Goal: Transaction & Acquisition: Download file/media

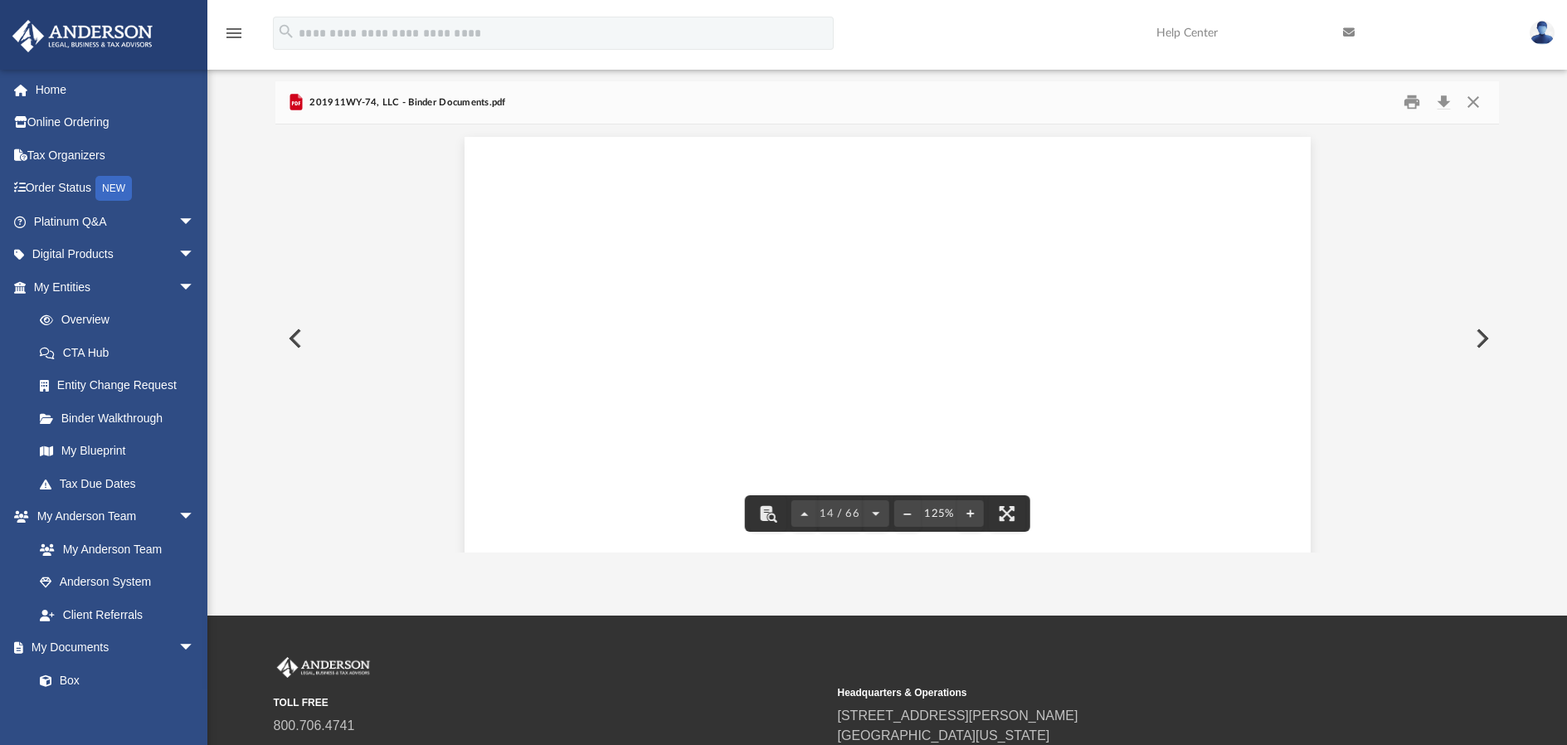
scroll to position [14592, 0]
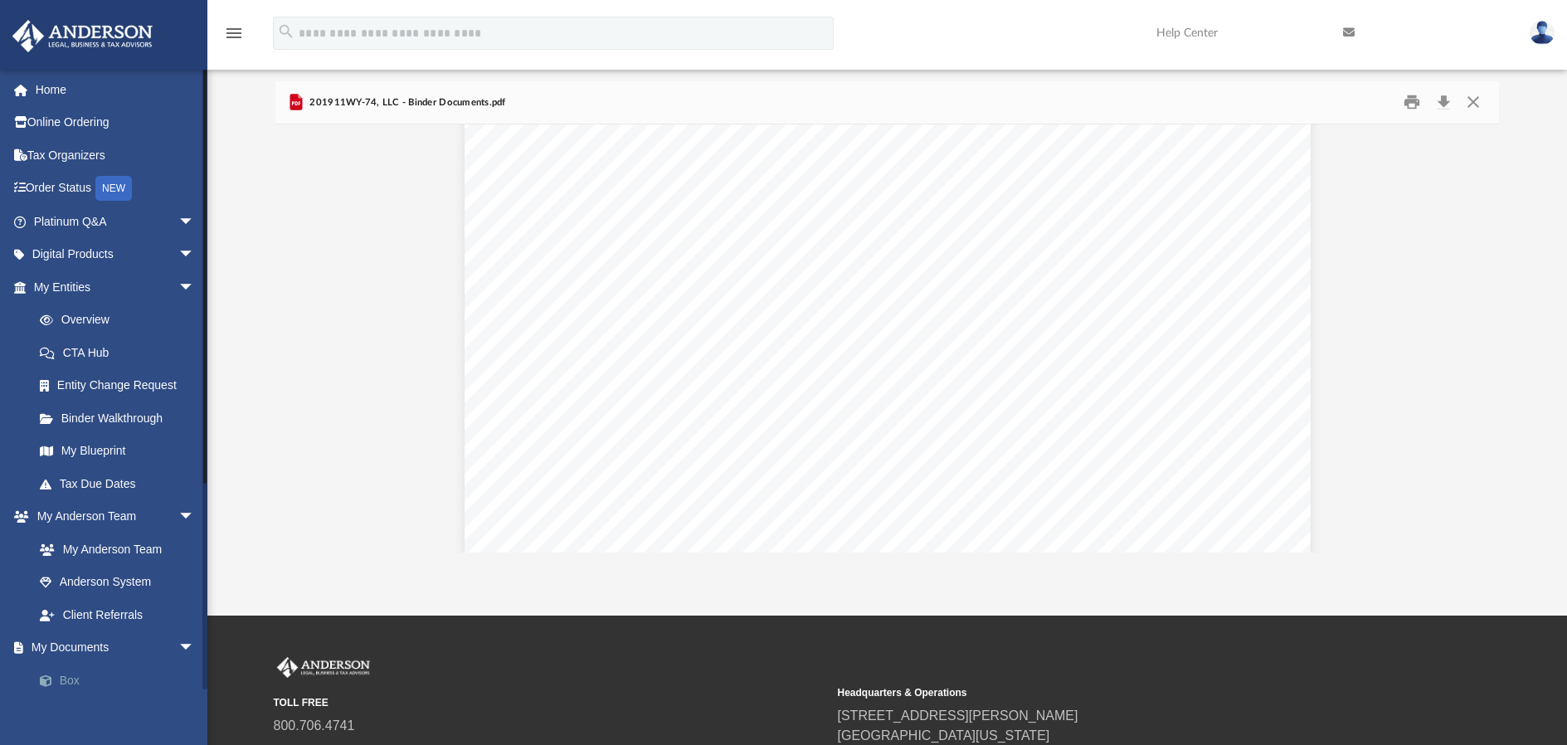
click at [67, 665] on link "Box" at bounding box center [121, 680] width 197 height 33
click at [68, 664] on link "Box" at bounding box center [121, 680] width 197 height 33
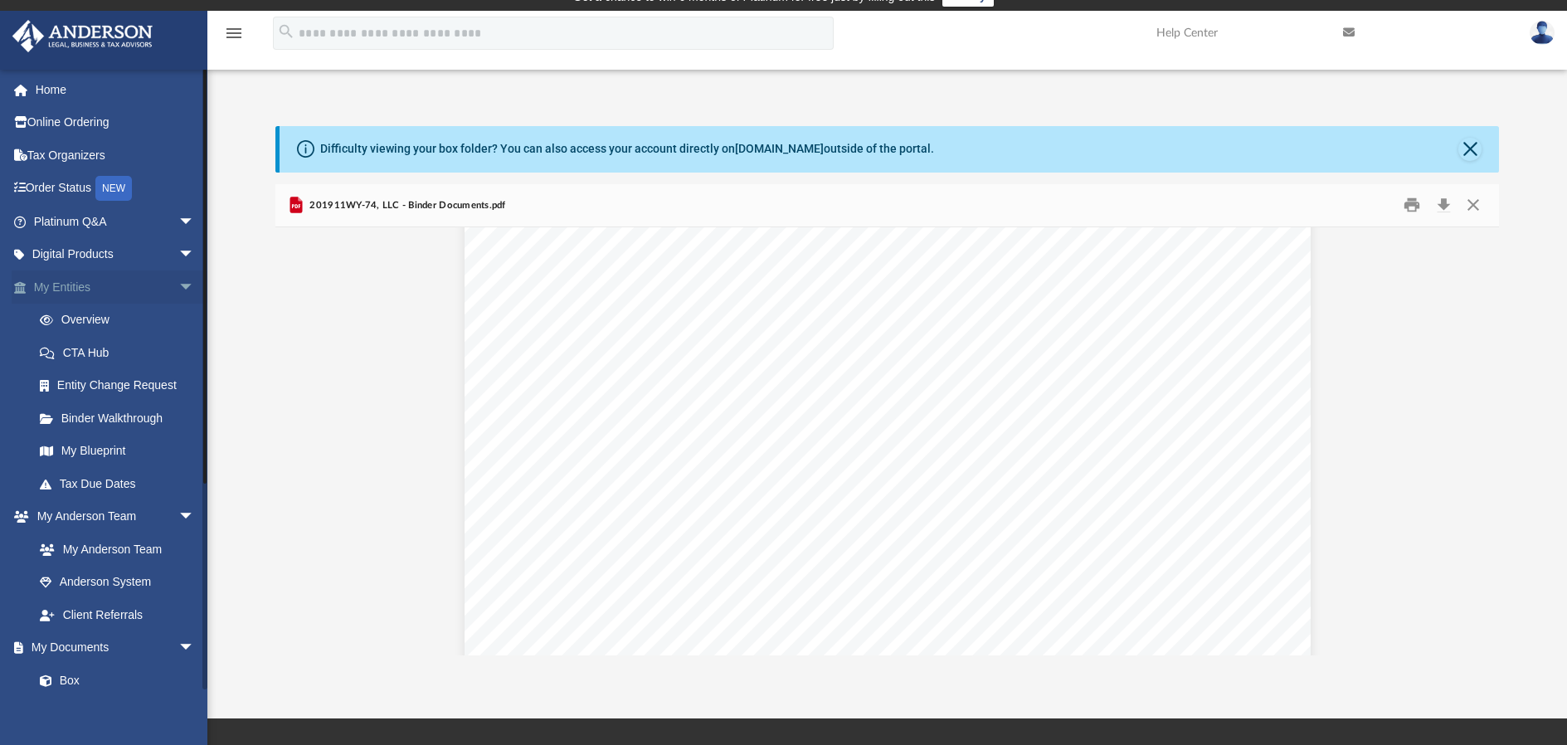
scroll to position [0, 0]
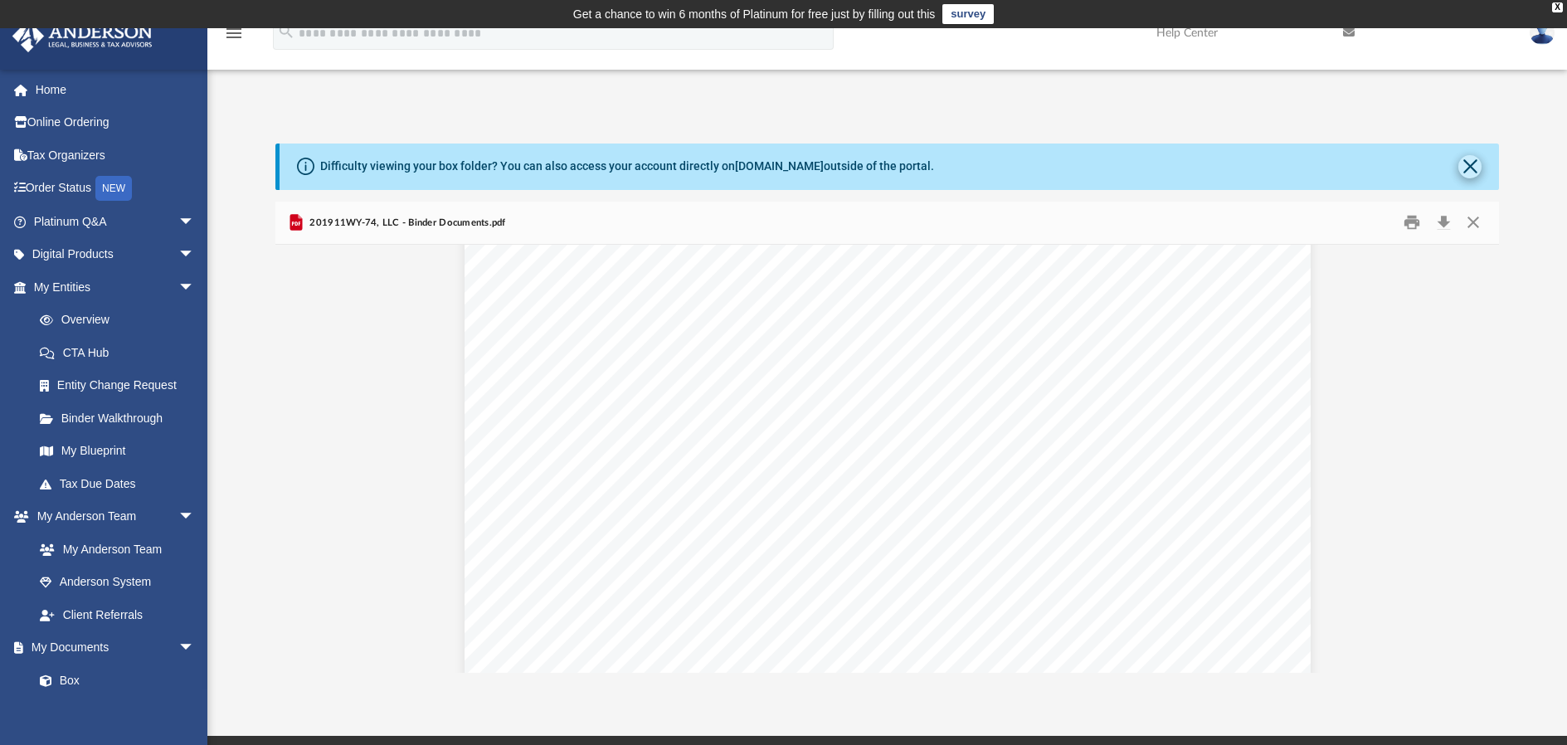
click at [1472, 164] on button "Close" at bounding box center [1469, 166] width 23 height 23
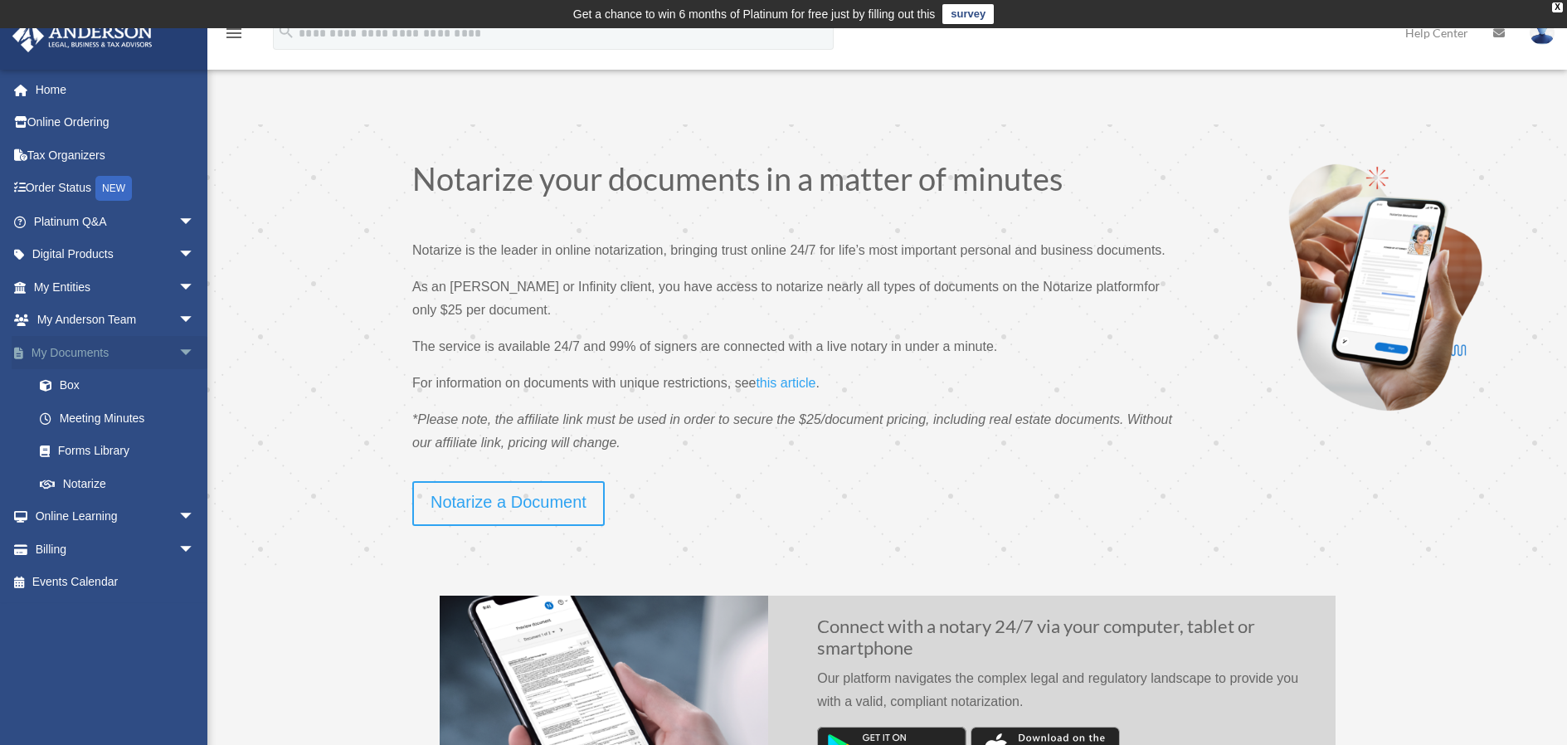
click at [60, 348] on link "My Documents arrow_drop_down" at bounding box center [116, 352] width 208 height 33
click at [66, 379] on link "Box" at bounding box center [121, 385] width 197 height 33
click at [68, 378] on link "Box" at bounding box center [121, 385] width 197 height 33
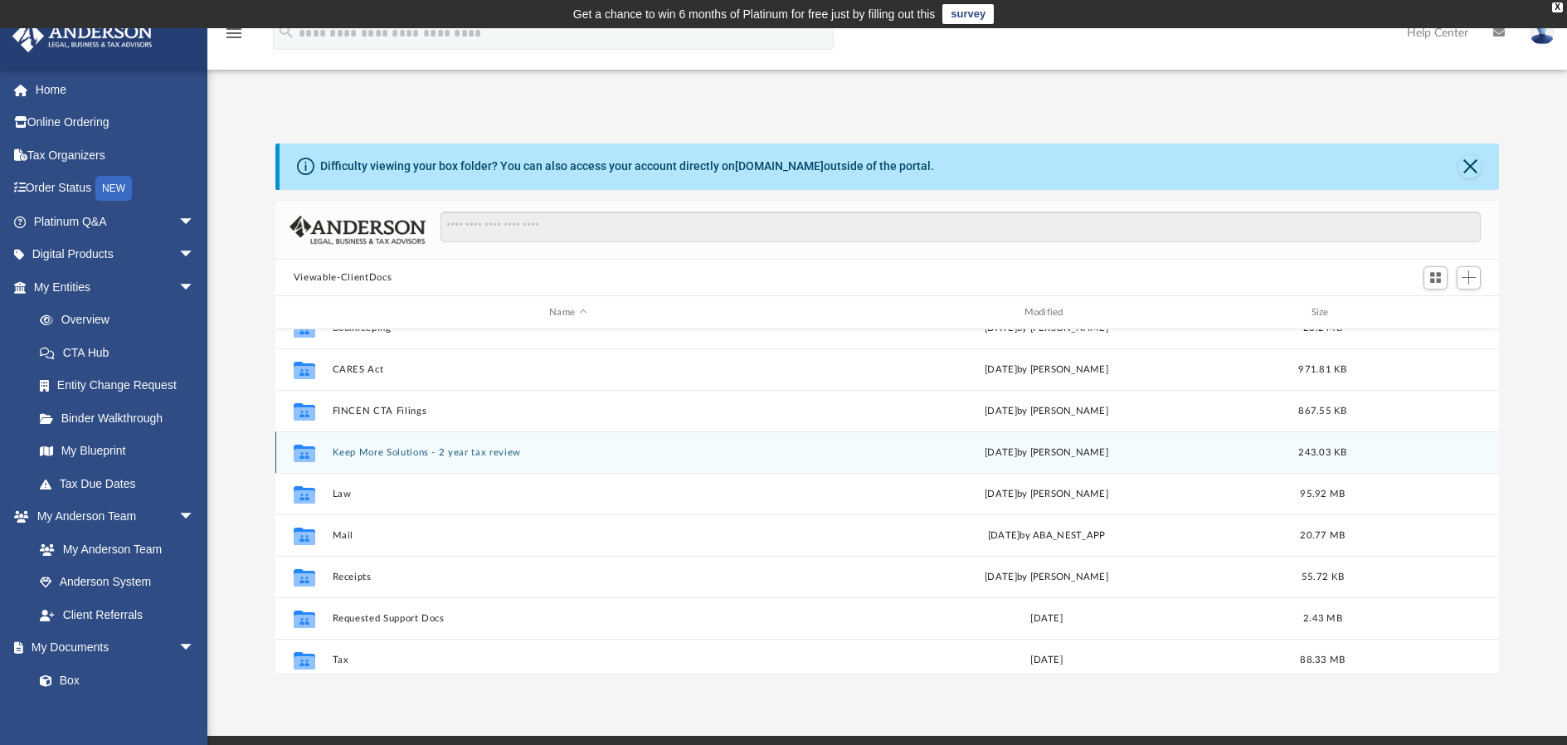
scroll to position [61, 0]
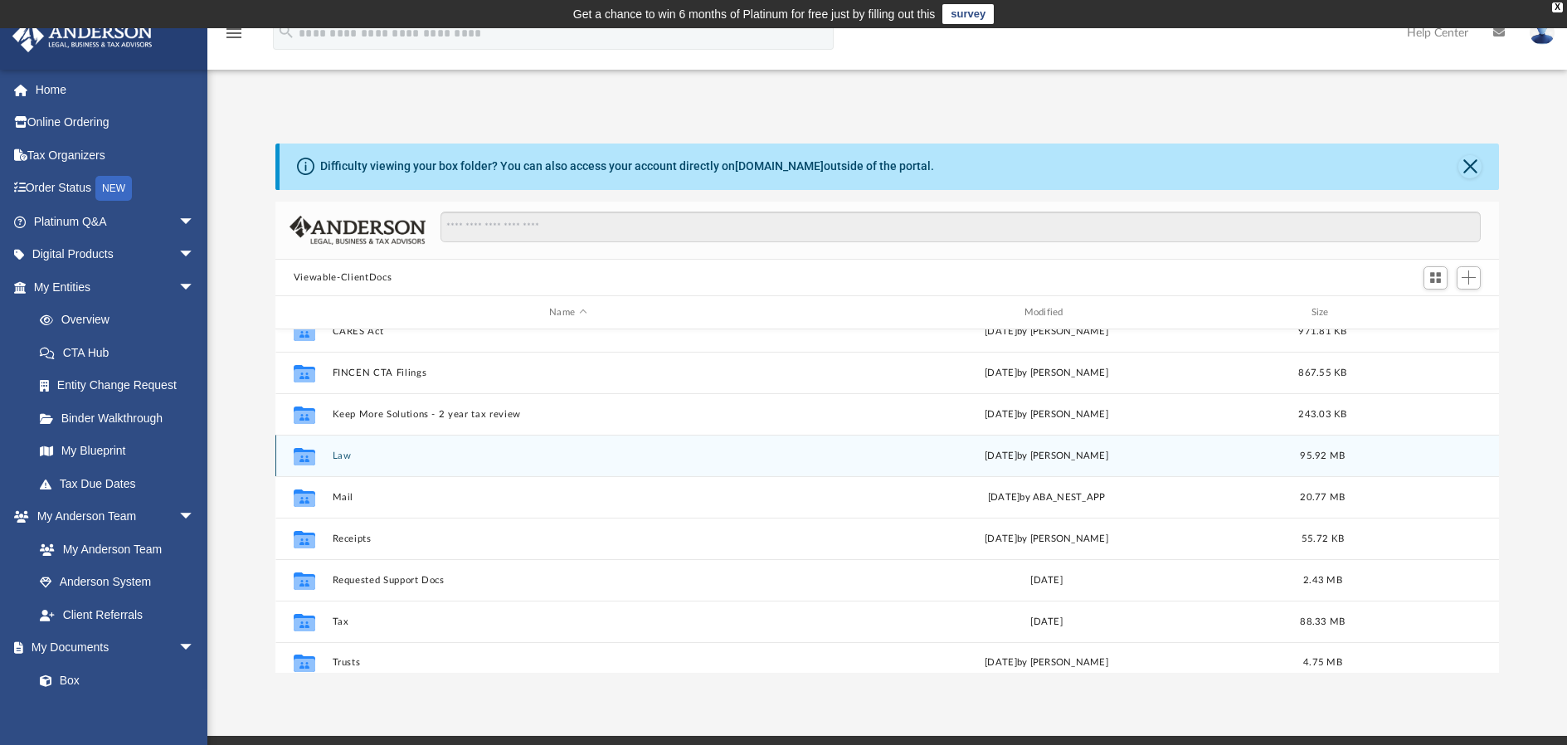
click at [343, 456] on button "Law" at bounding box center [567, 455] width 471 height 11
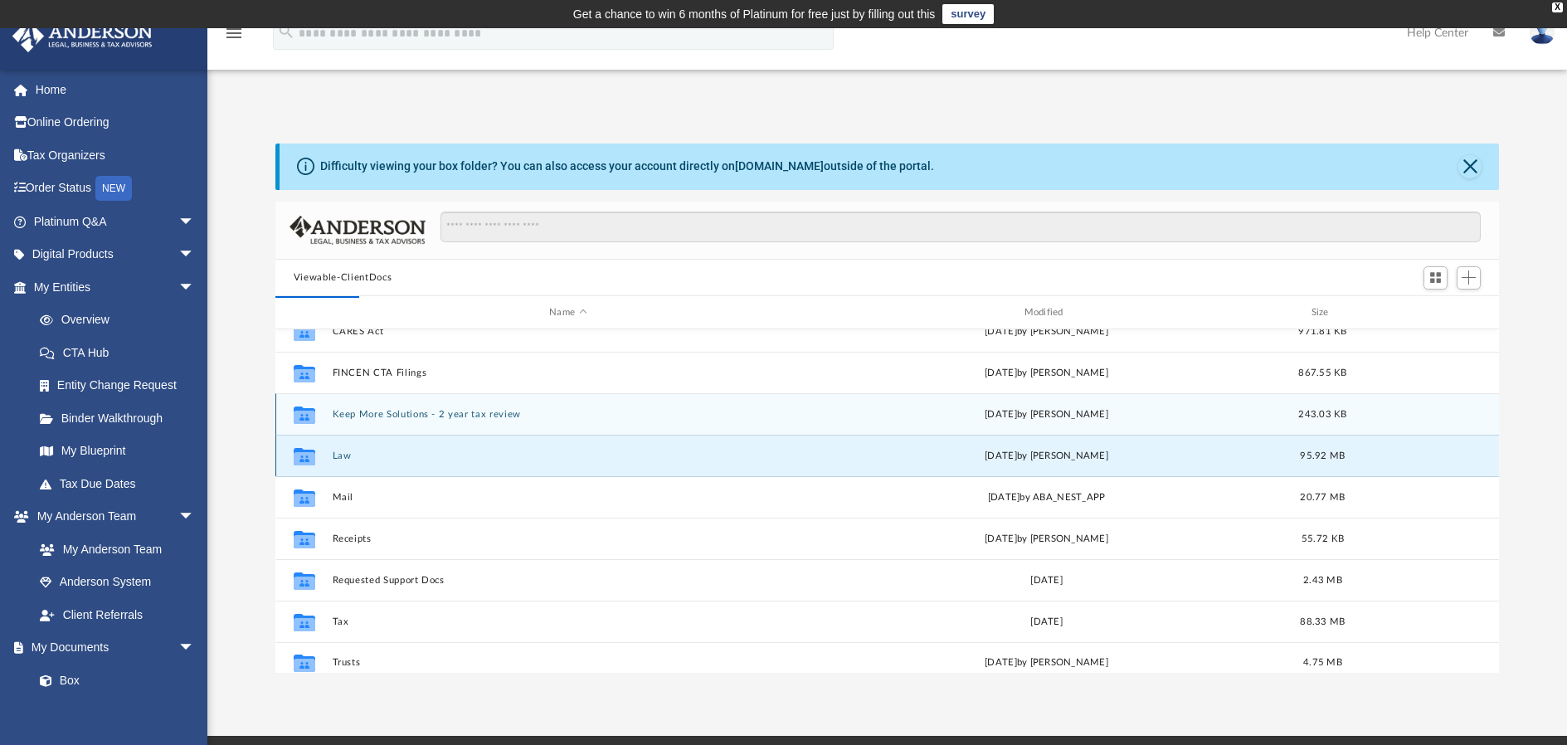
scroll to position [0, 0]
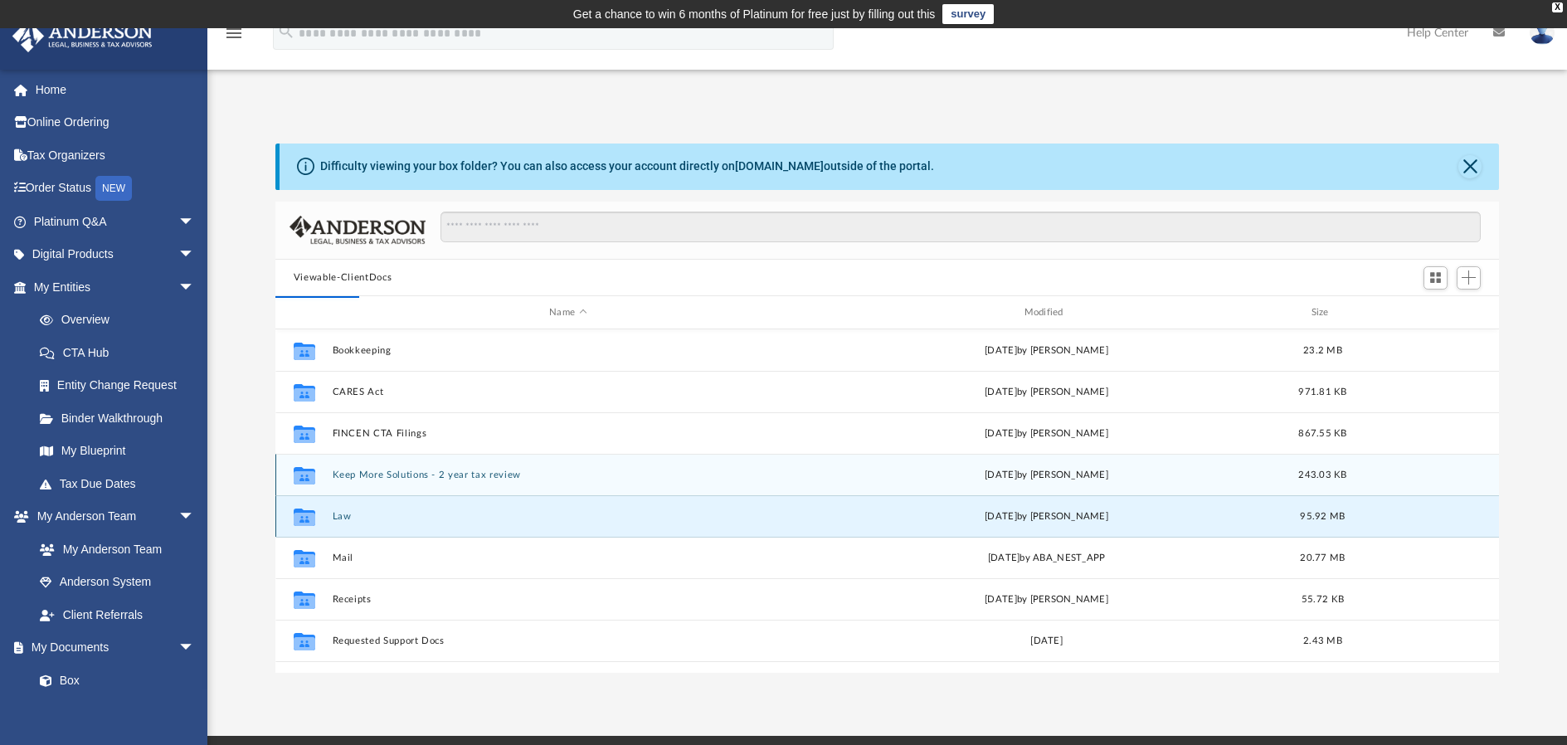
click at [343, 456] on div "Collaborated Folder Keep More Solutions - 2 year tax review [DATE] by [PERSON_N…" at bounding box center [887, 474] width 1224 height 41
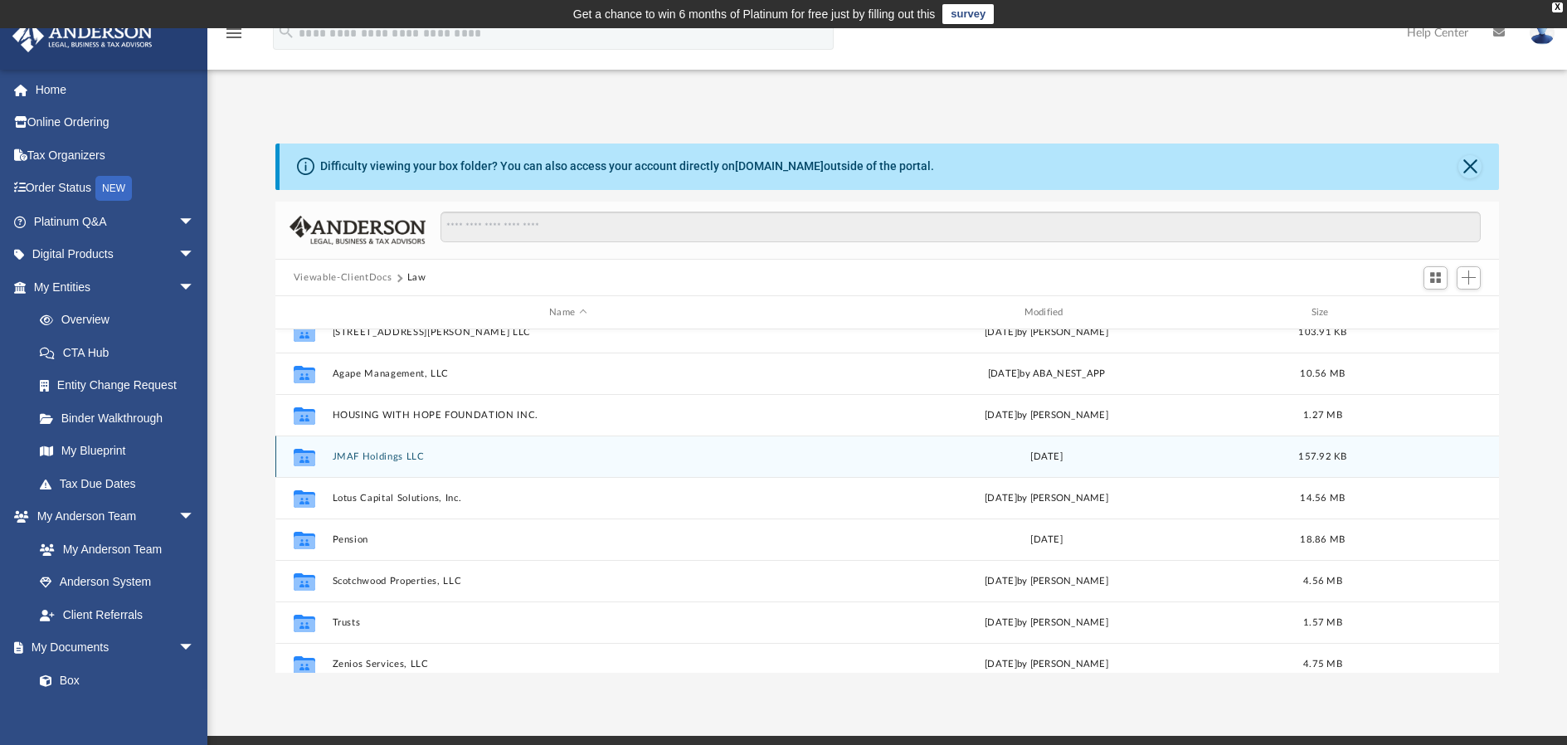
scroll to position [367, 0]
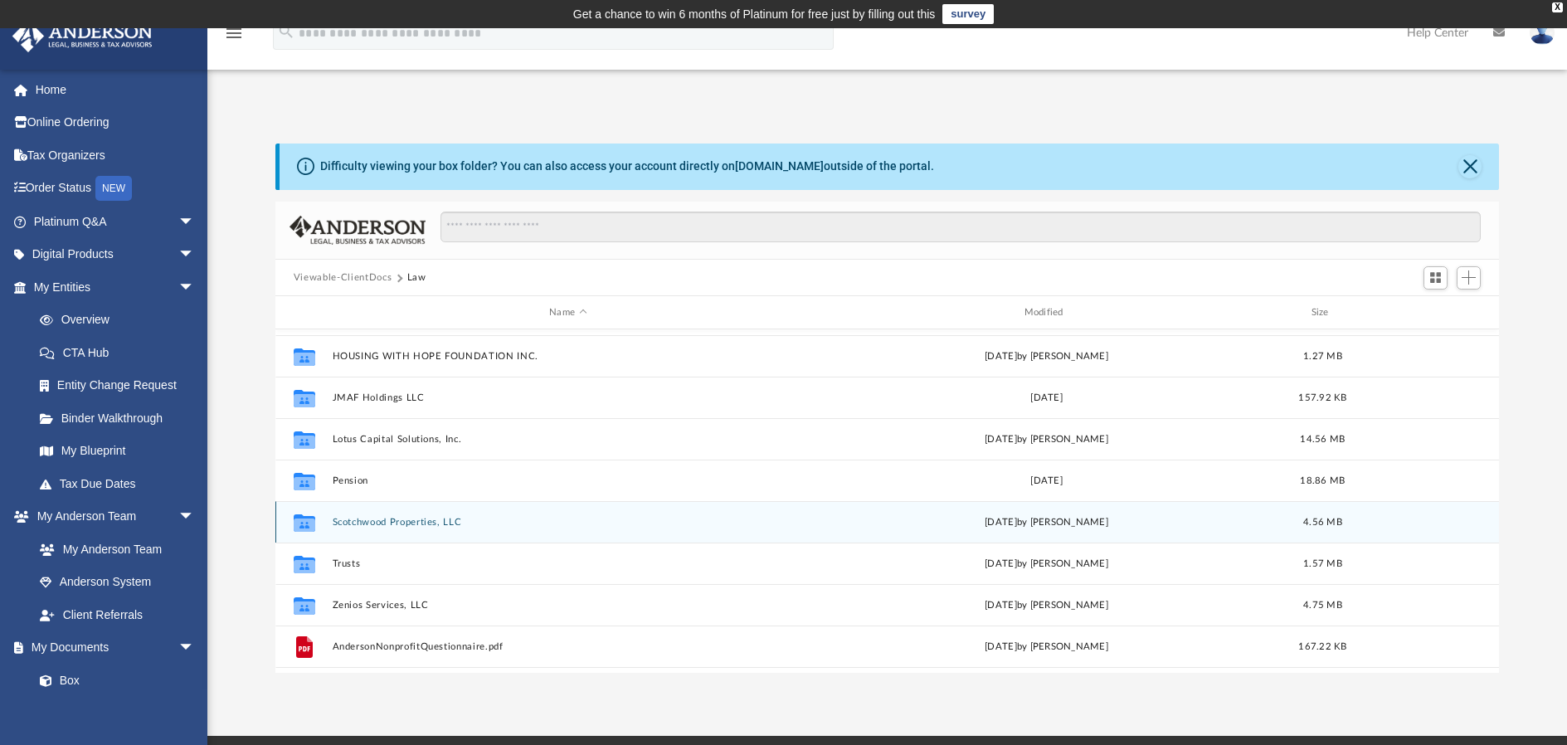
click at [374, 517] on button "Scotchwood Properties, LLC" at bounding box center [567, 522] width 471 height 11
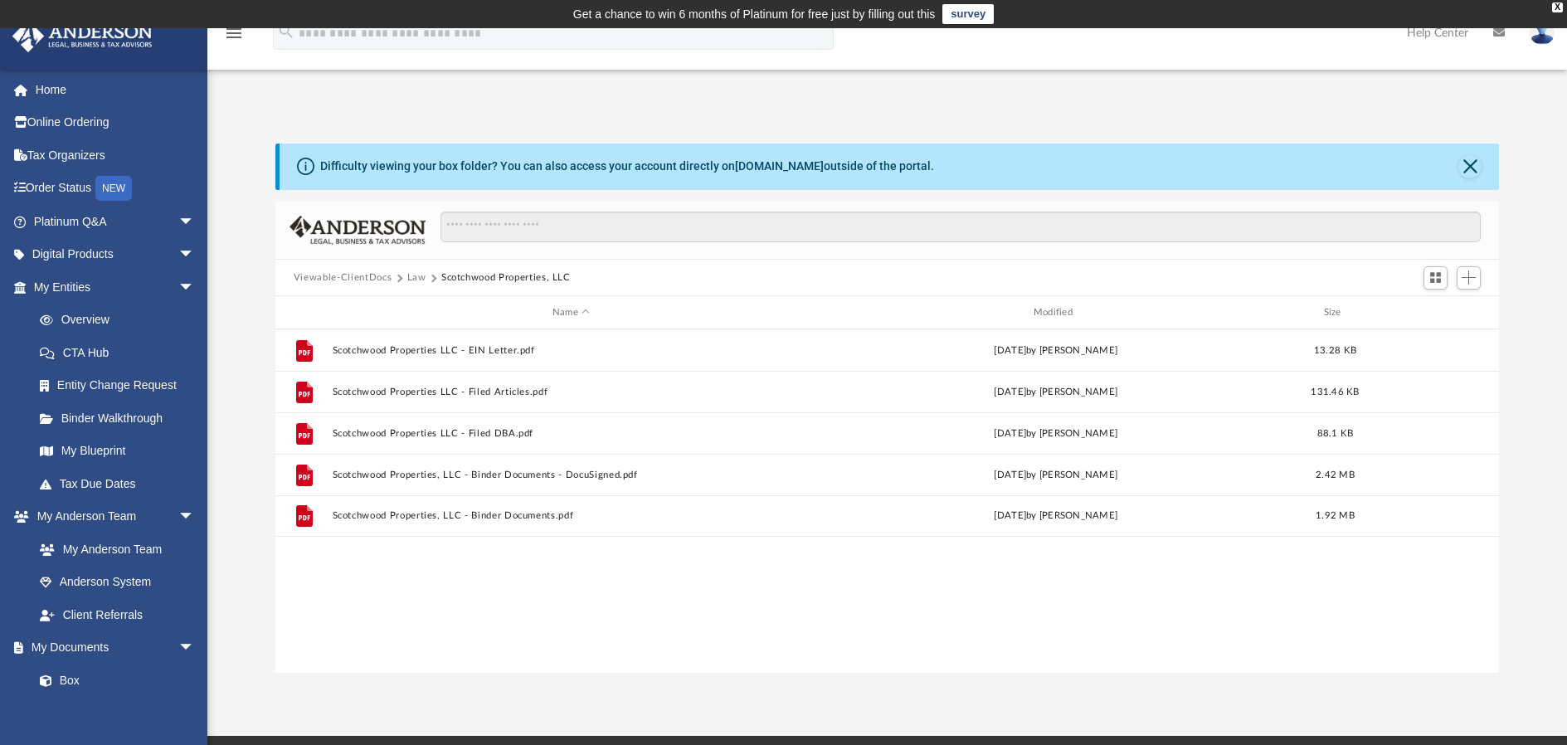
scroll to position [0, 0]
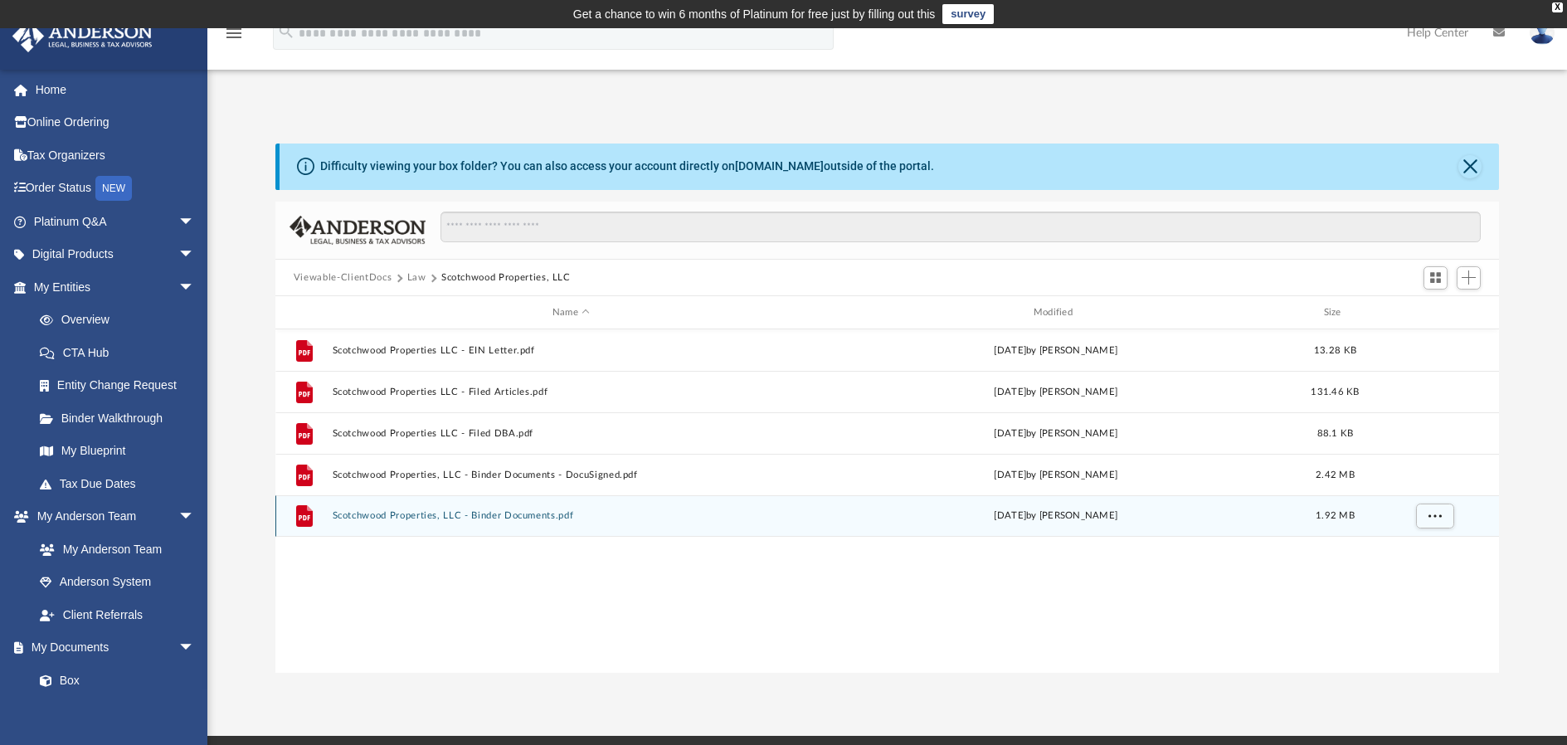
click at [380, 515] on button "Scotchwood Properties, LLC - Binder Documents.pdf" at bounding box center [571, 515] width 478 height 11
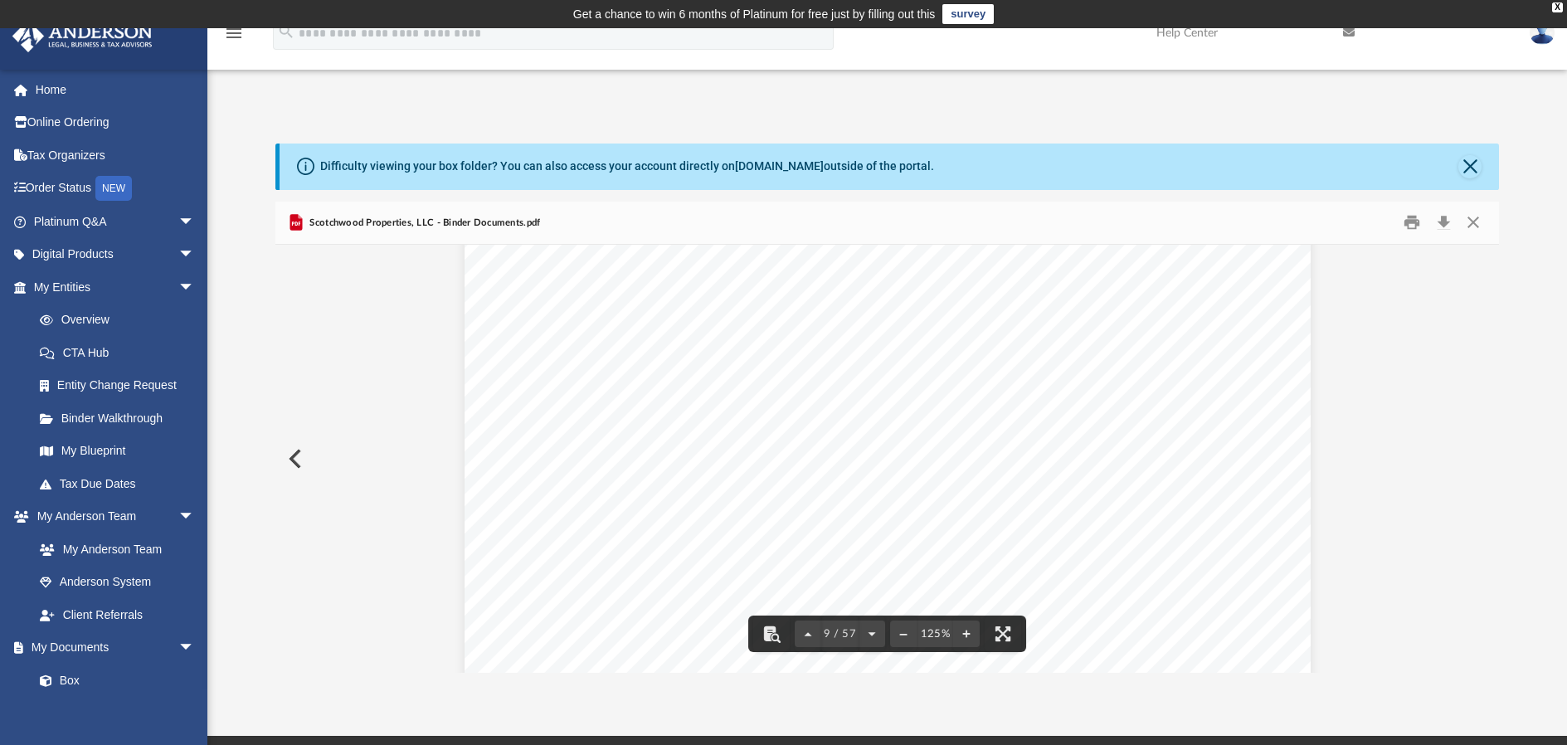
scroll to position [9256, 0]
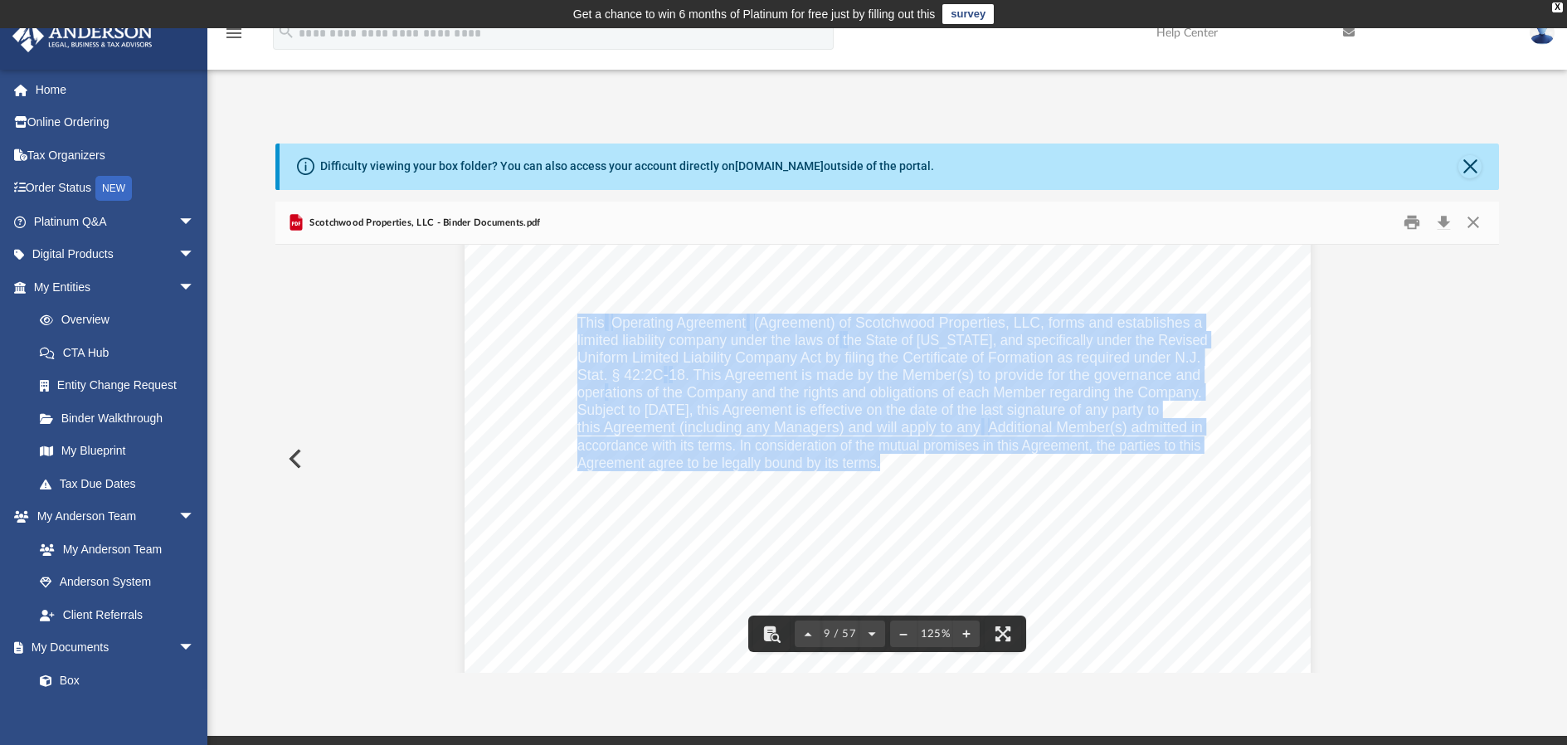
drag, startPoint x: 874, startPoint y: 465, endPoint x: 572, endPoint y: 328, distance: 331.9
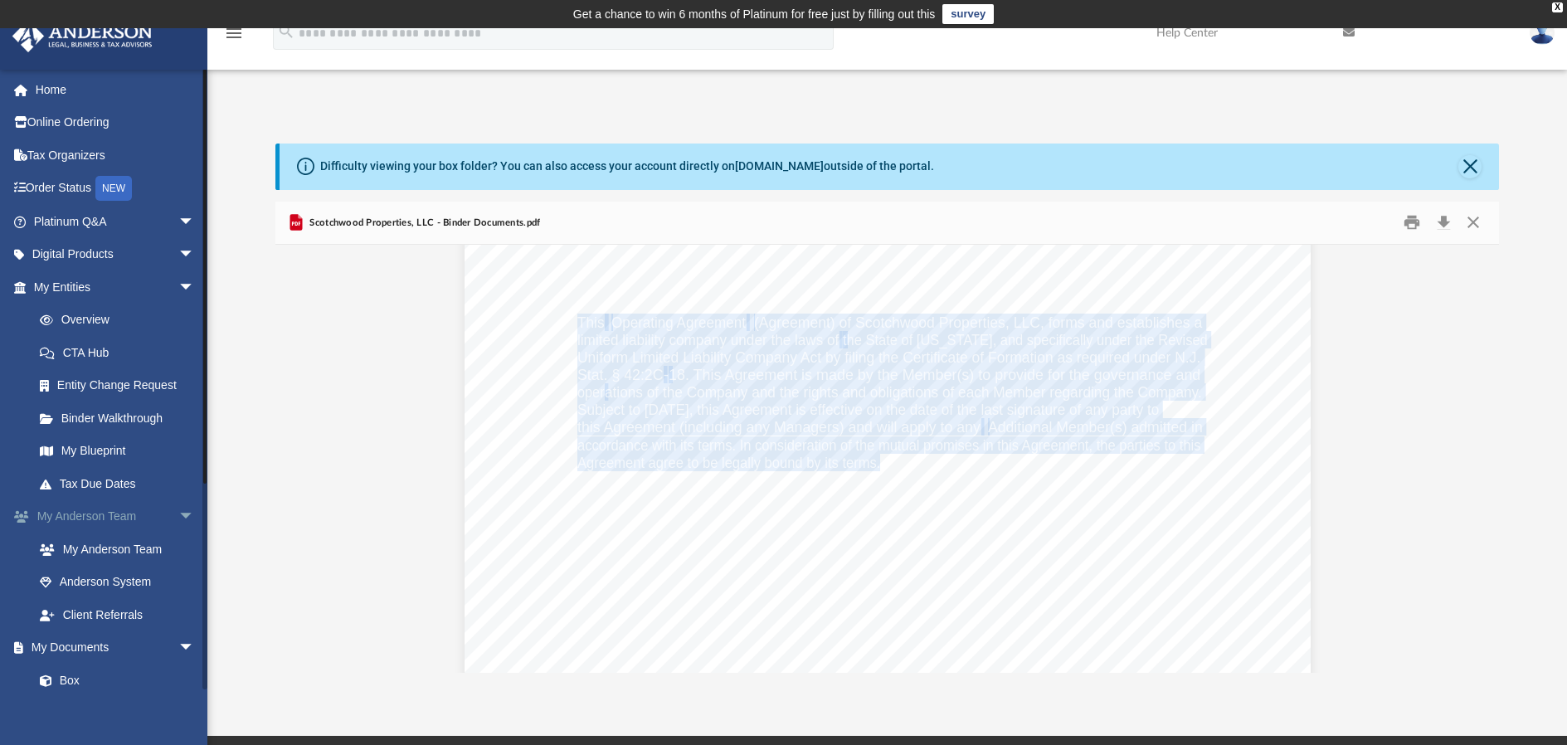
click at [880, 354] on span "Uniform Limited Liability Company Act by filing the Certificate of Formation as…" at bounding box center [888, 357] width 623 height 15
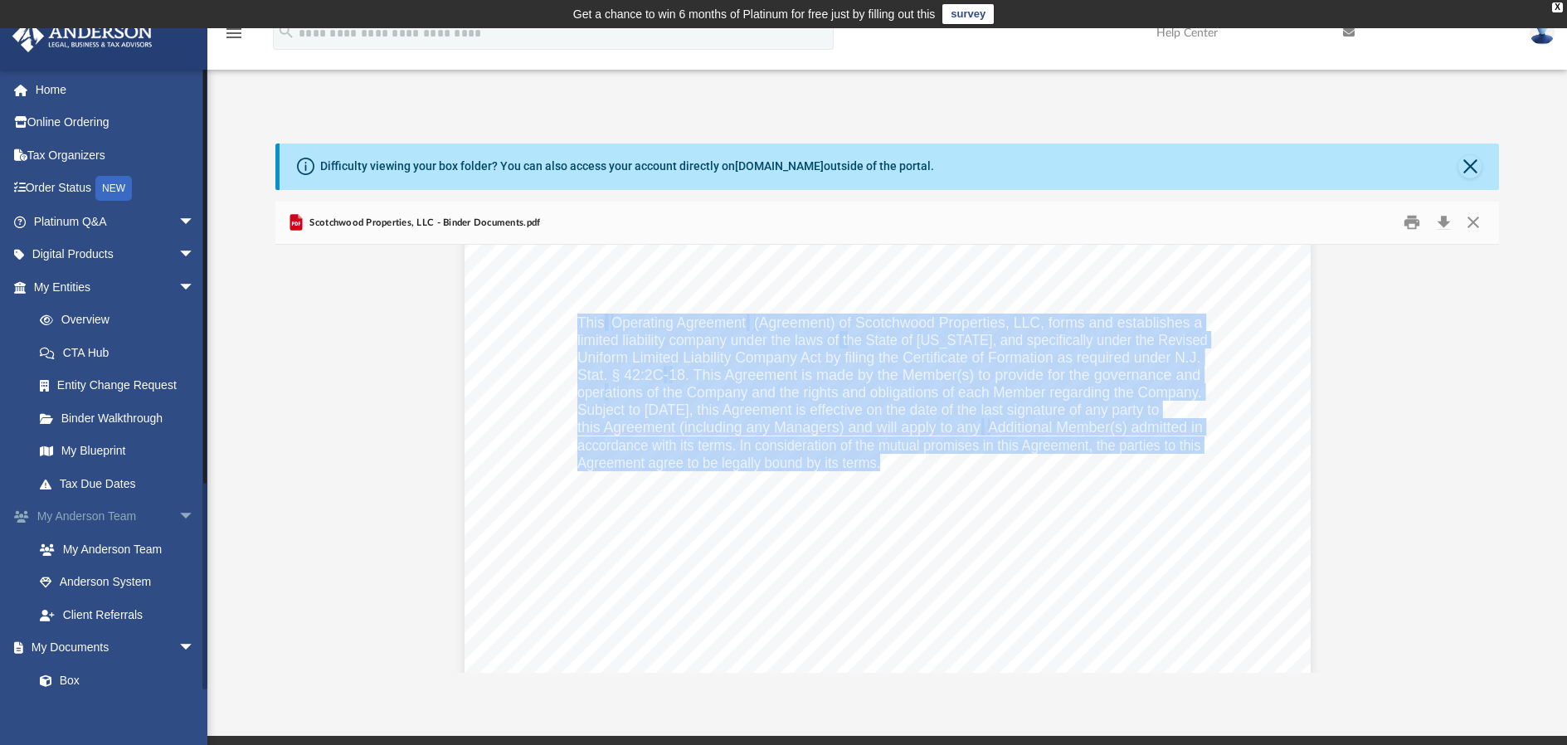
click at [880, 354] on span "Uniform Limited Liability Company Act by filing the Certificate of Formation as…" at bounding box center [888, 357] width 623 height 15
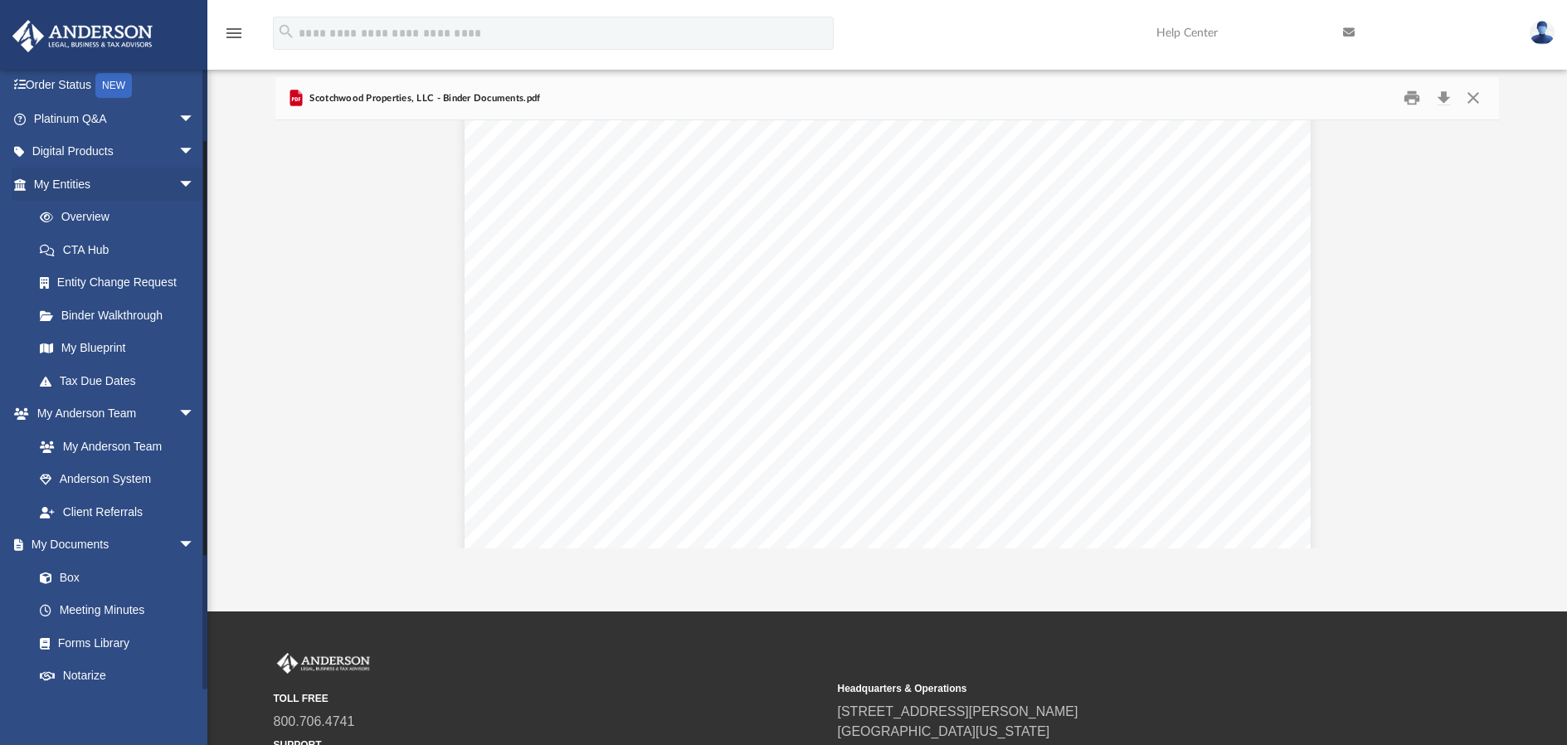
scroll to position [9127, 0]
click at [1442, 100] on button "Download" at bounding box center [1443, 98] width 30 height 26
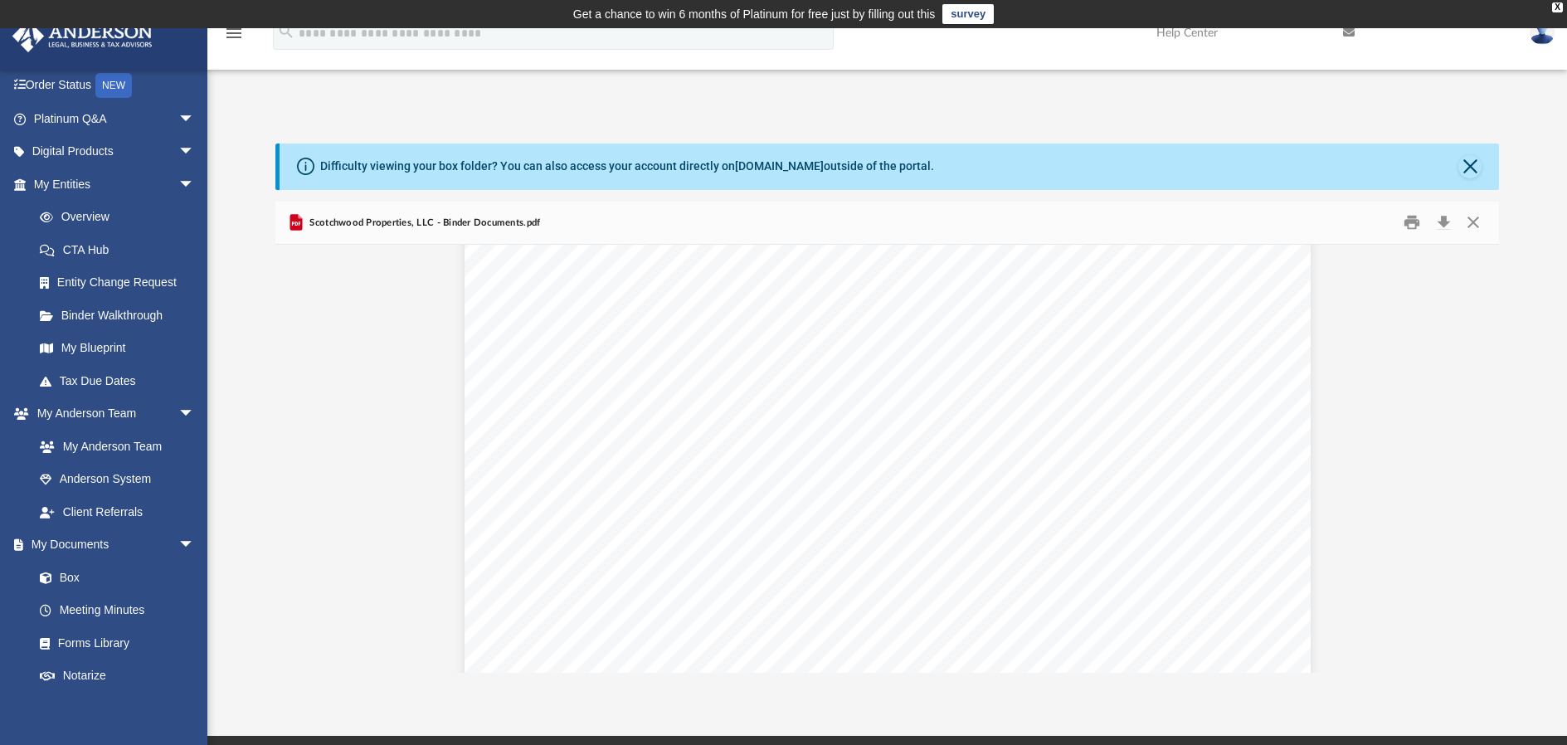
scroll to position [287, 0]
